Goal: Obtain resource: Obtain resource

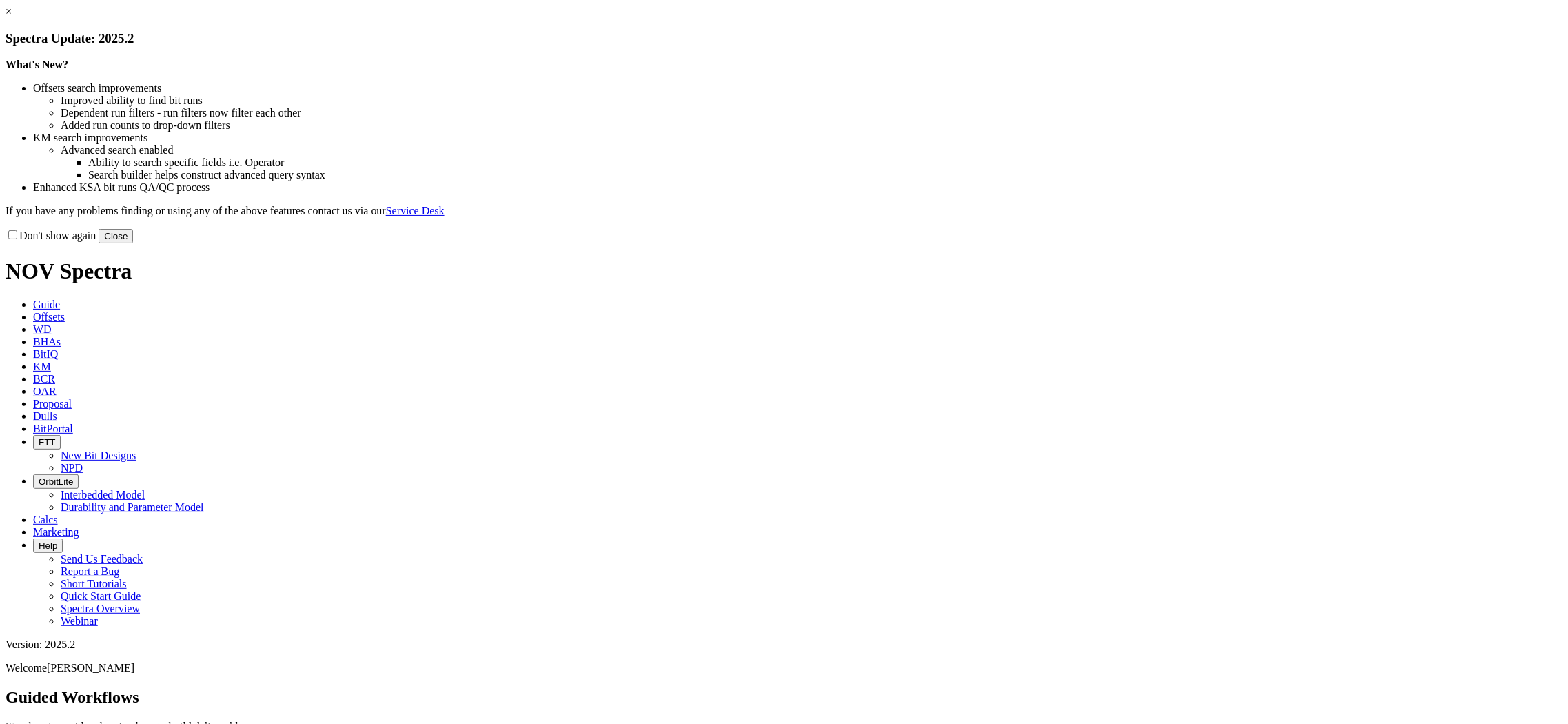
click at [133, 243] on button "Close" at bounding box center [116, 236] width 34 height 14
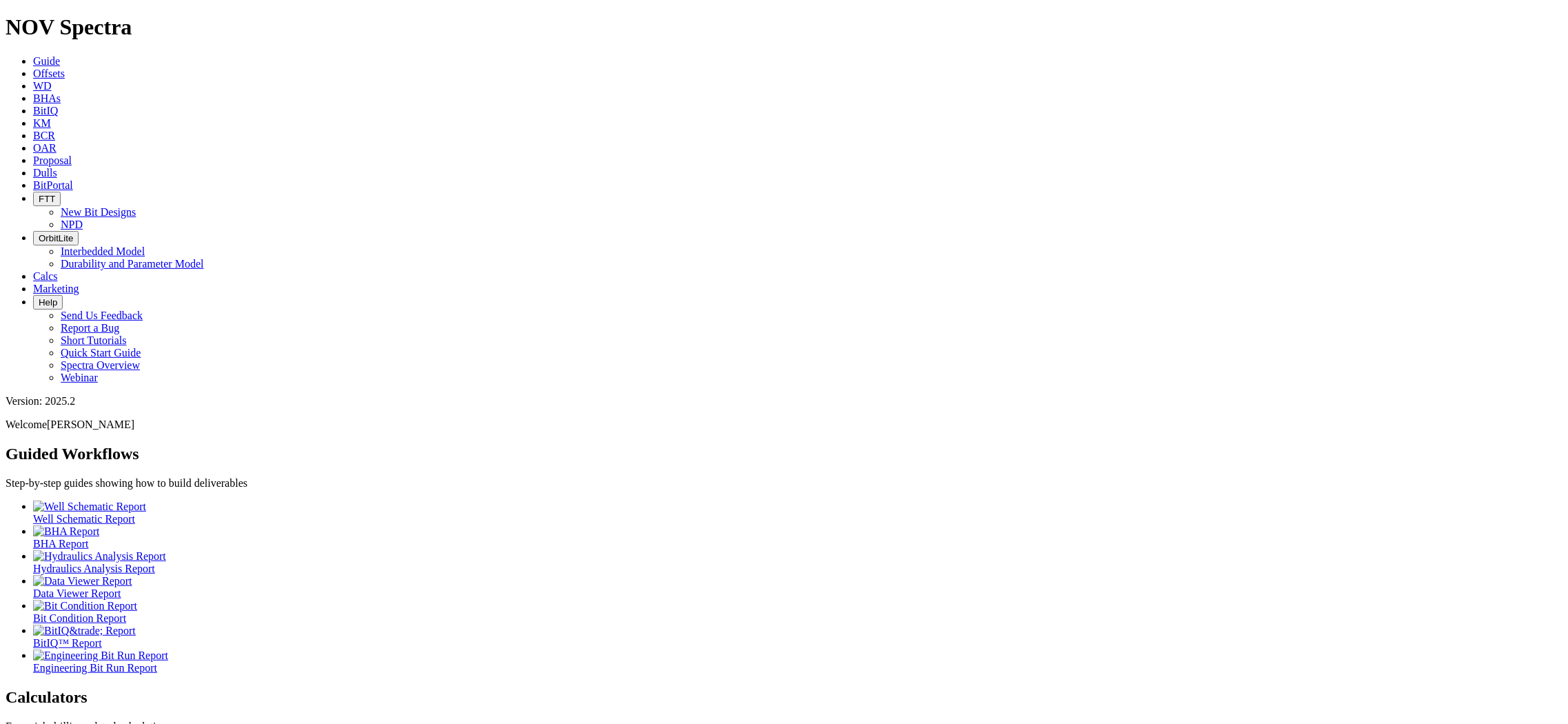
click at [65, 68] on link "Offsets" at bounding box center [48, 73] width 31 height 11
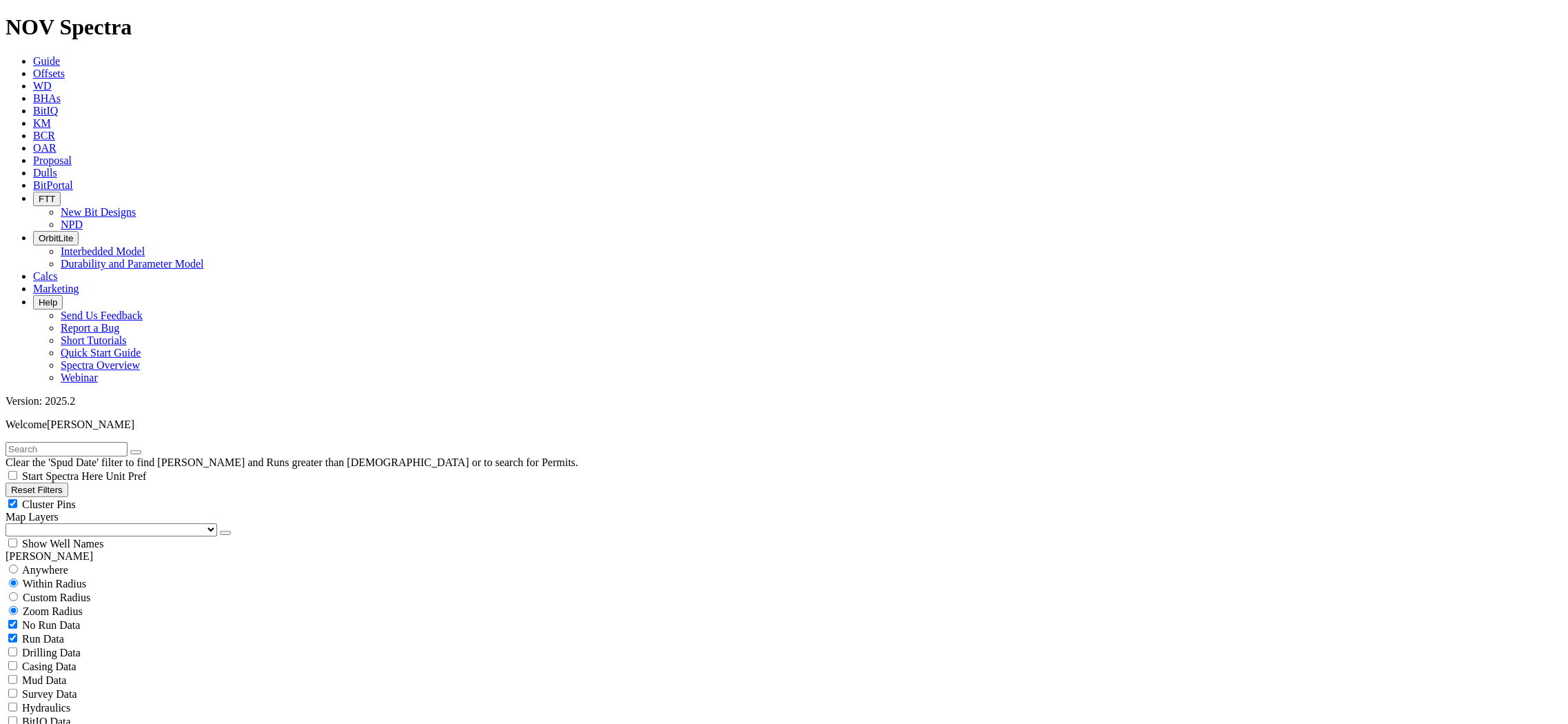
scroll to position [76, 0]
select select "8.5"
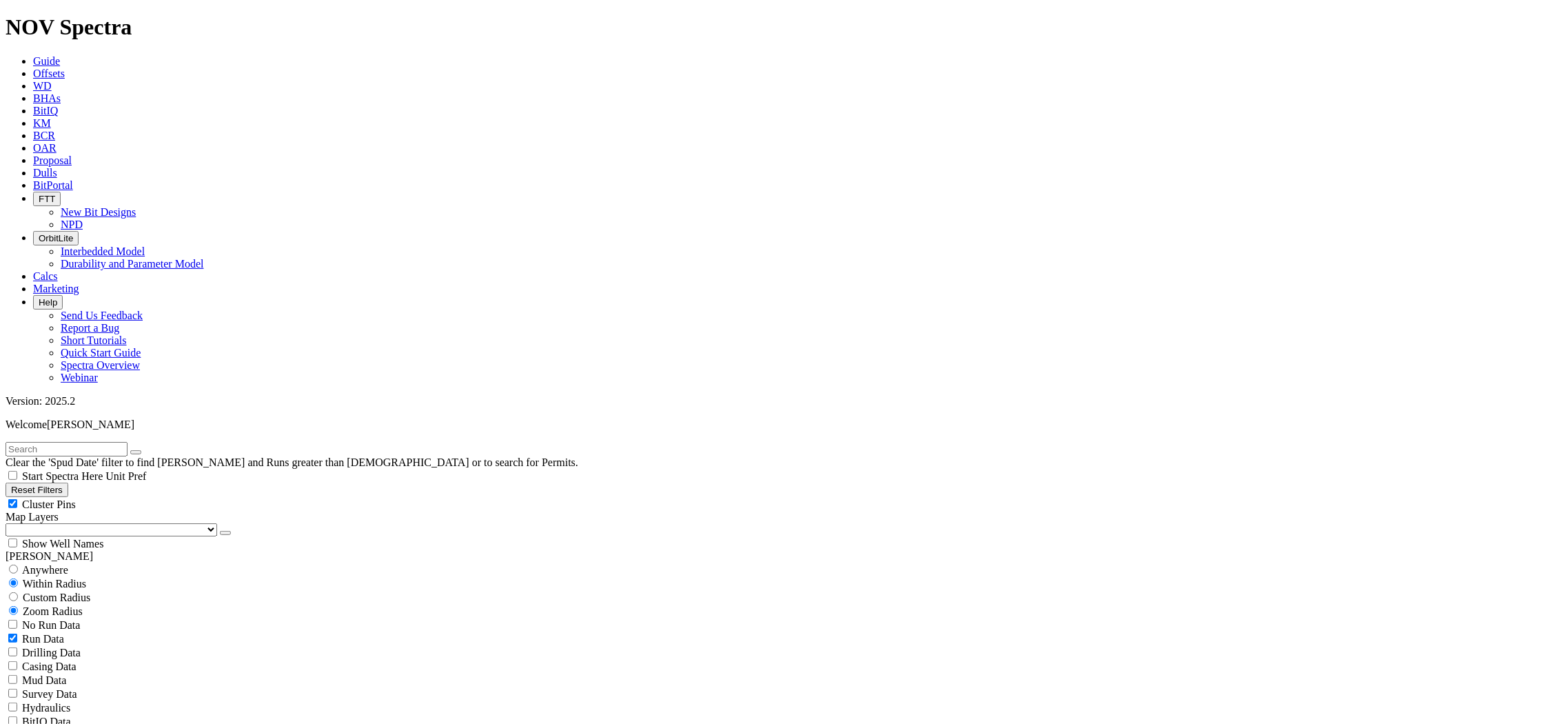
checkbox input "false"
select select "? number:8.5 ?"
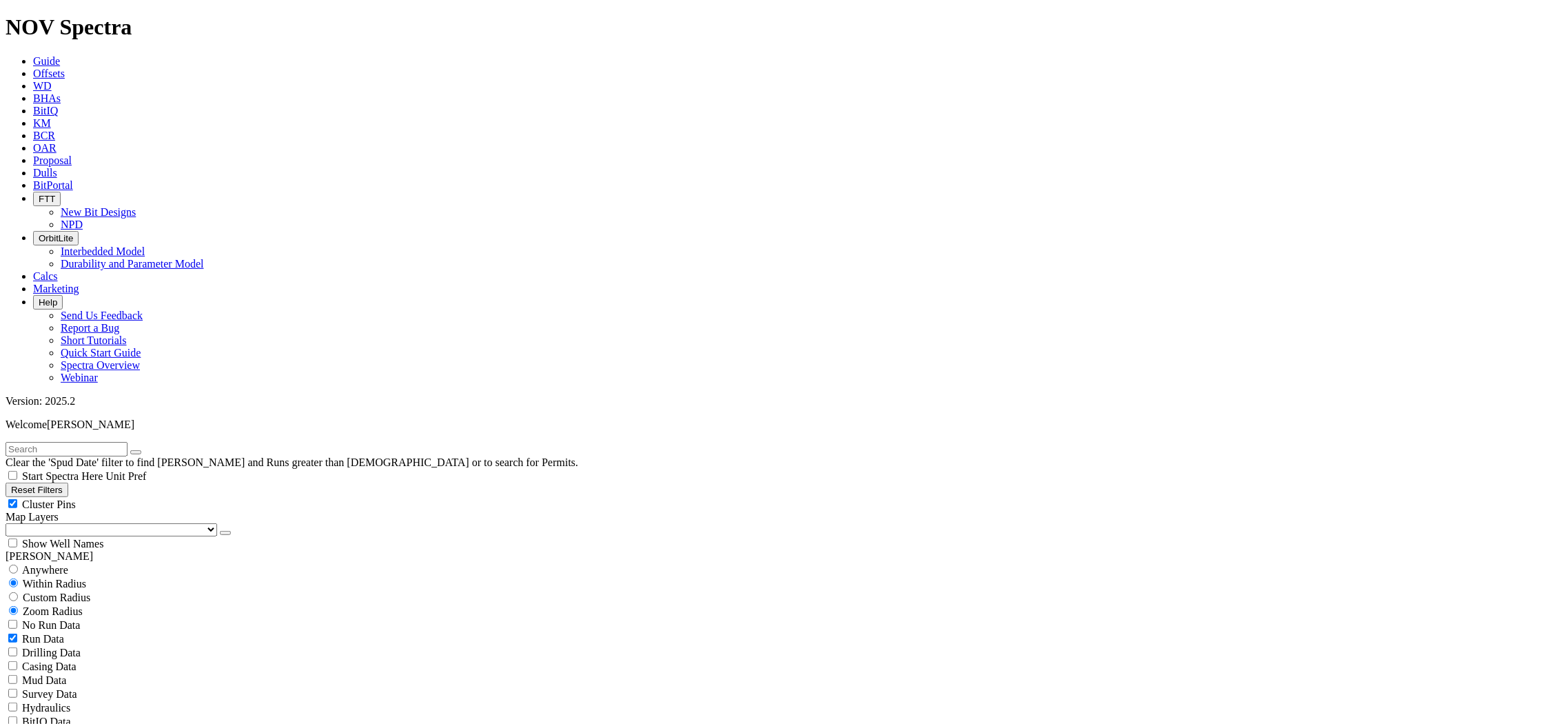
type input "14000"
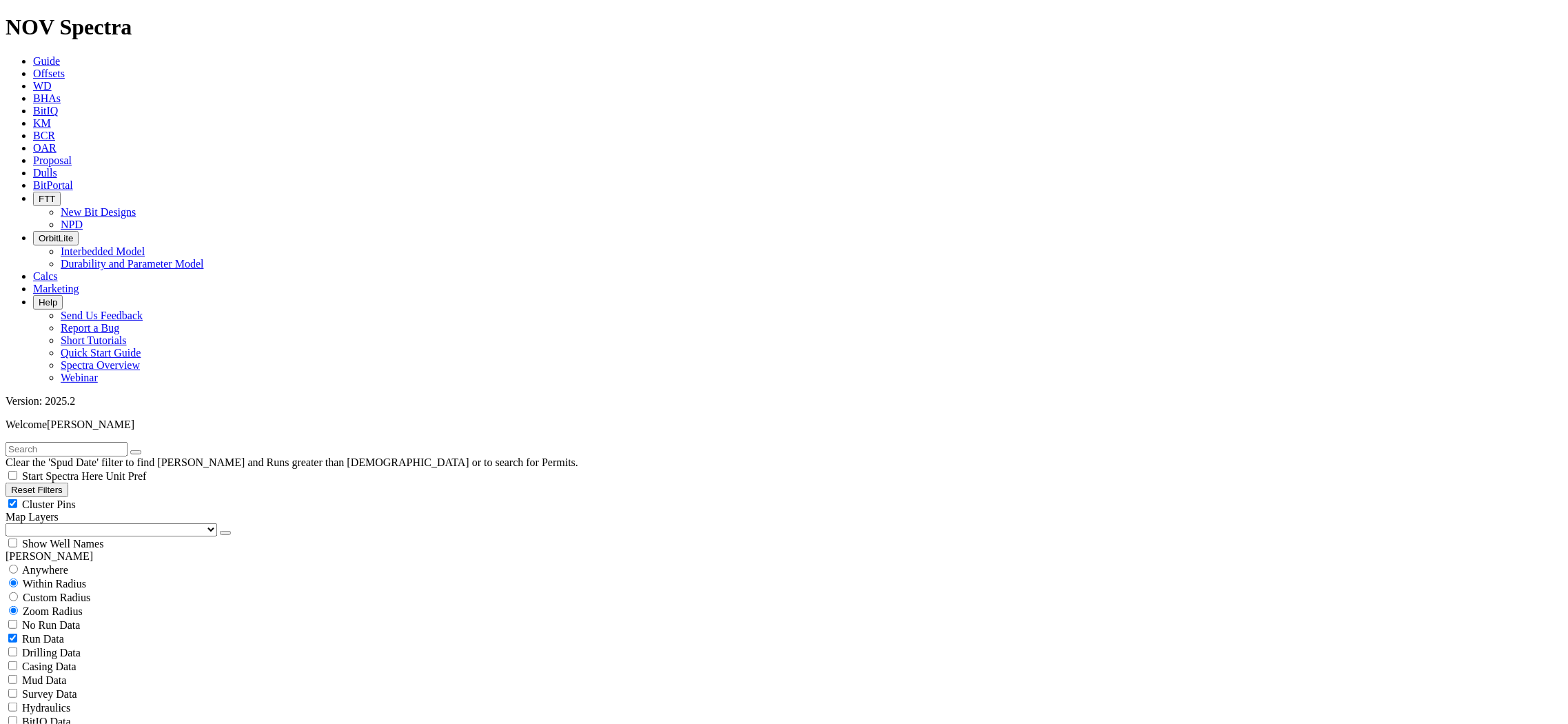
type input "[DATE]"
drag, startPoint x: 74, startPoint y: 532, endPoint x: 132, endPoint y: 529, distance: 58.1
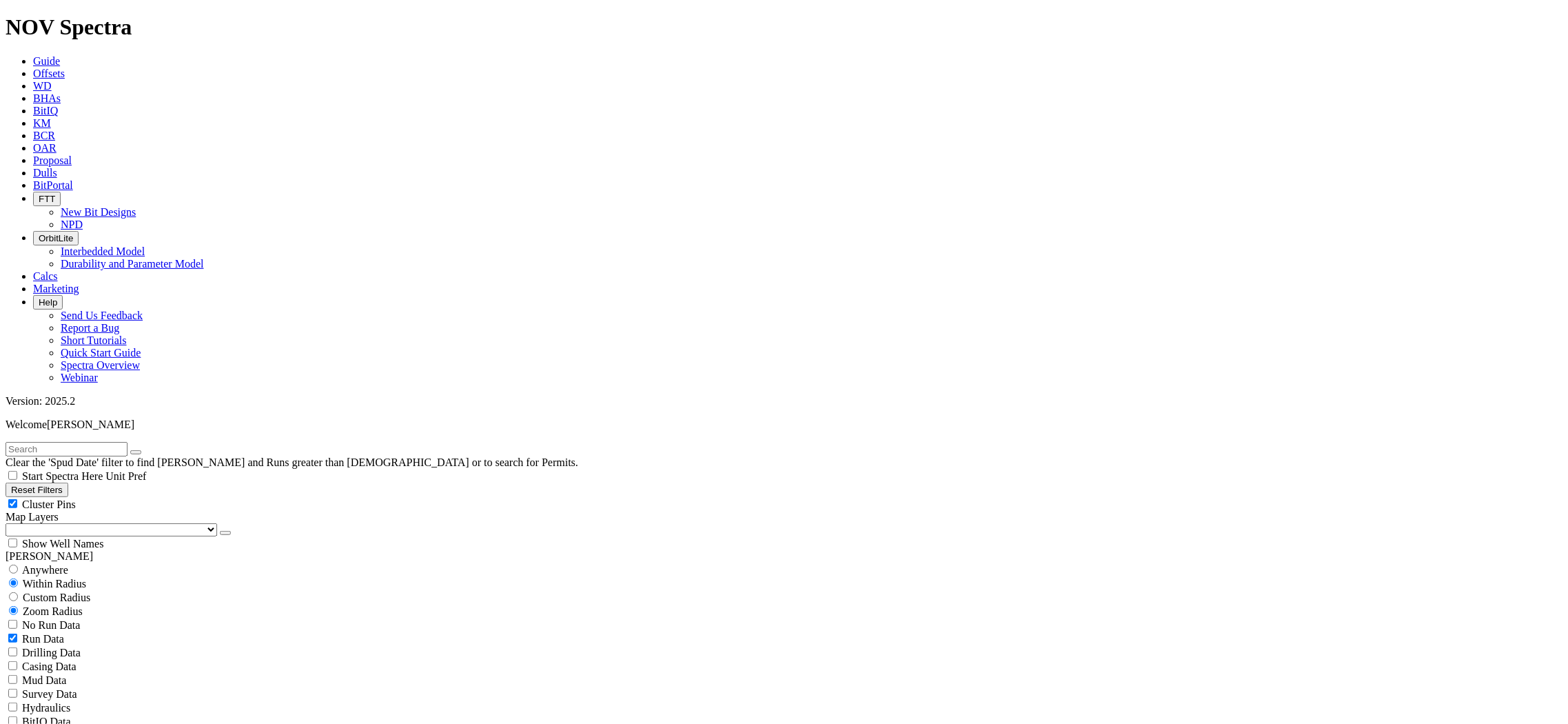
type input "14000"
